Goal: Find specific page/section: Find specific page/section

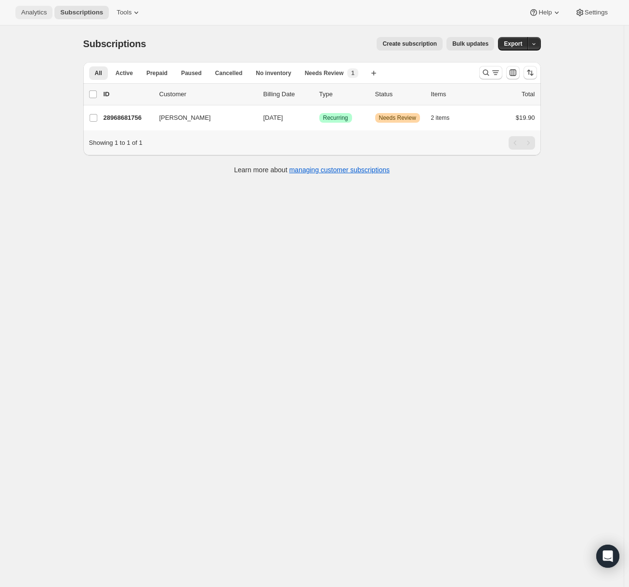
click at [47, 12] on button "Analytics" at bounding box center [33, 12] width 37 height 13
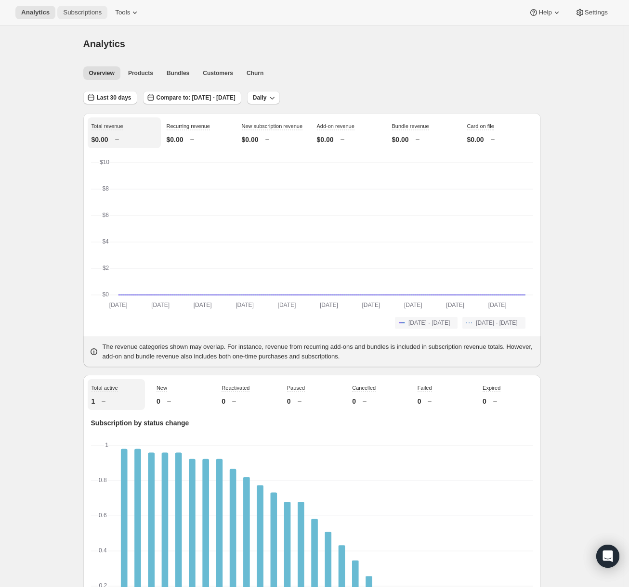
click at [77, 12] on span "Subscriptions" at bounding box center [82, 13] width 39 height 8
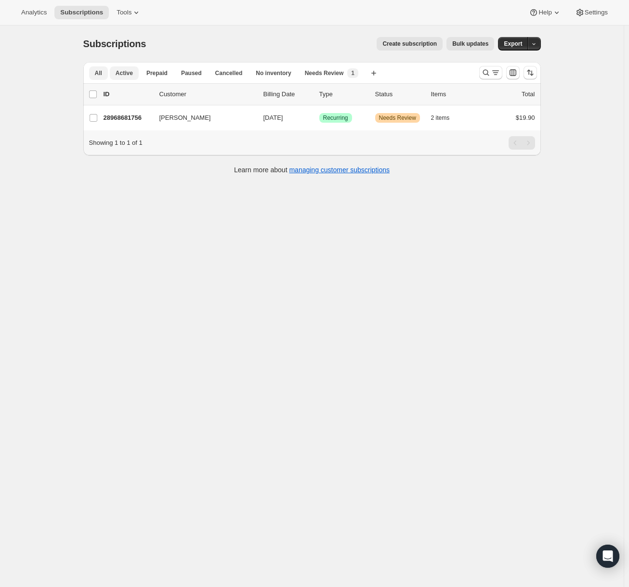
click at [127, 76] on span "Active" at bounding box center [124, 73] width 17 height 8
click at [106, 72] on button "All" at bounding box center [98, 72] width 19 height 13
click at [244, 312] on div "Subscriptions. This page is ready Subscriptions Create subscription Bulk update…" at bounding box center [311, 319] width 623 height 587
drag, startPoint x: 2, startPoint y: 341, endPoint x: 19, endPoint y: 354, distance: 21.0
click at [19, 354] on div "Subscriptions. This page is ready Subscriptions Create subscription Bulk update…" at bounding box center [311, 319] width 623 height 587
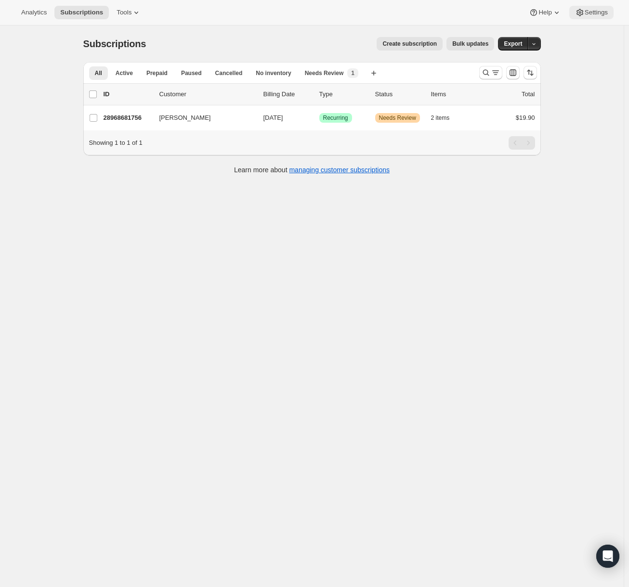
click at [605, 18] on button "Settings" at bounding box center [591, 12] width 44 height 13
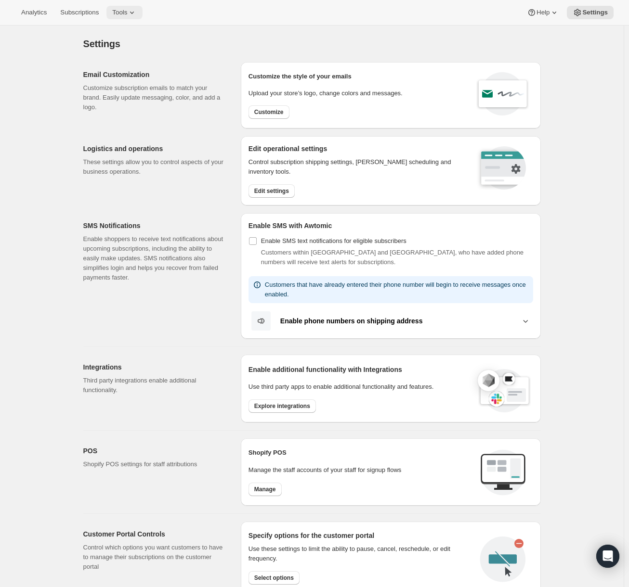
click at [128, 15] on icon at bounding box center [132, 13] width 10 height 10
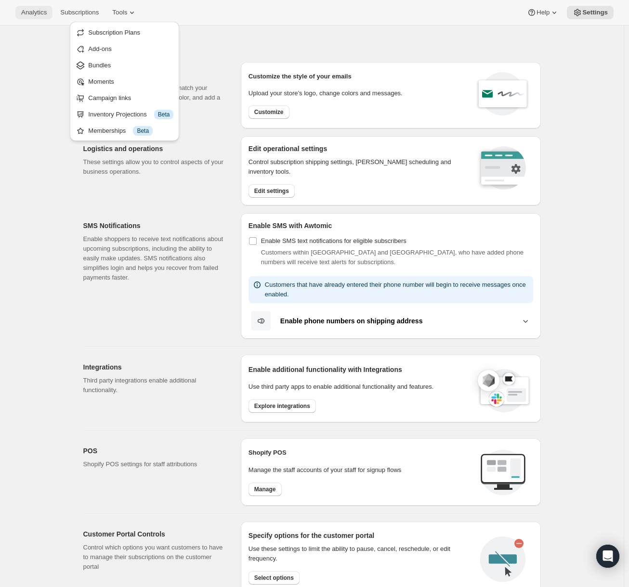
click at [30, 16] on button "Analytics" at bounding box center [33, 12] width 37 height 13
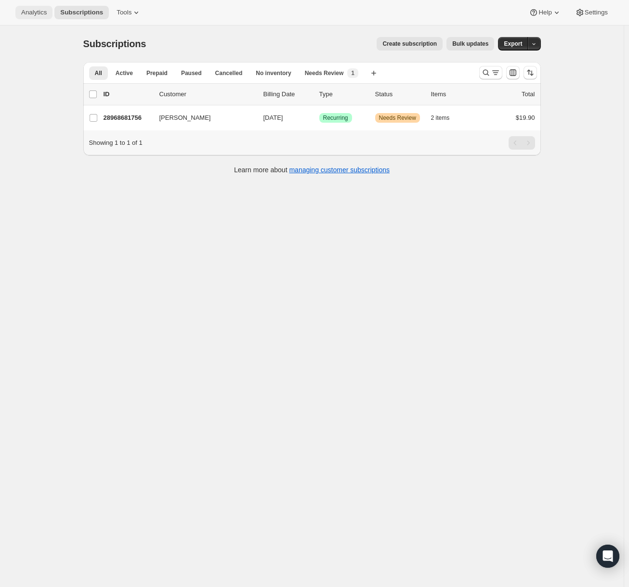
click at [38, 17] on button "Analytics" at bounding box center [33, 12] width 37 height 13
